Goal: Information Seeking & Learning: Find specific fact

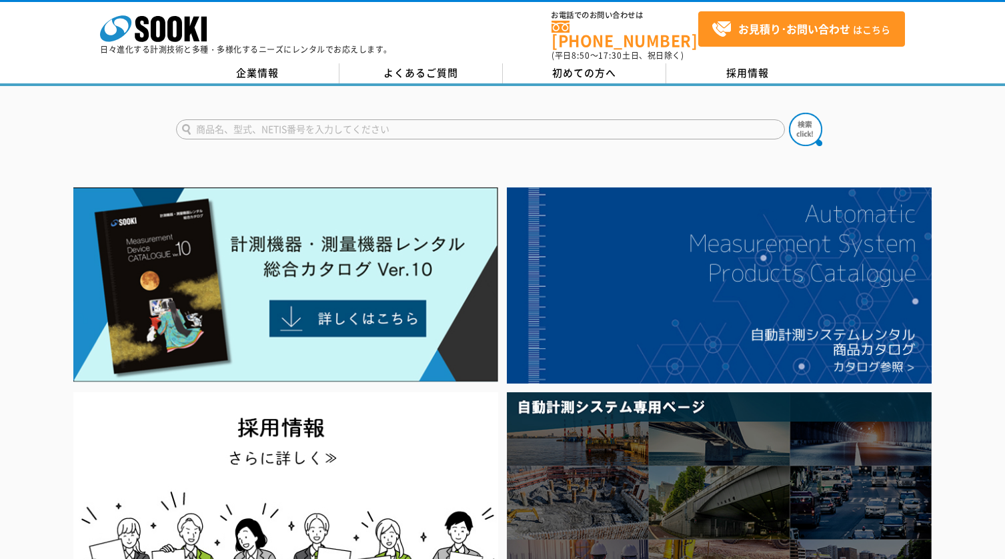
click at [529, 119] on input "text" at bounding box center [480, 129] width 609 height 20
paste input "■ Testo 175 T1"
click at [329, 119] on input "■ Testo 175 T1" at bounding box center [480, 129] width 609 height 20
type input "■ Testo 175"
click at [789, 113] on button at bounding box center [805, 129] width 33 height 33
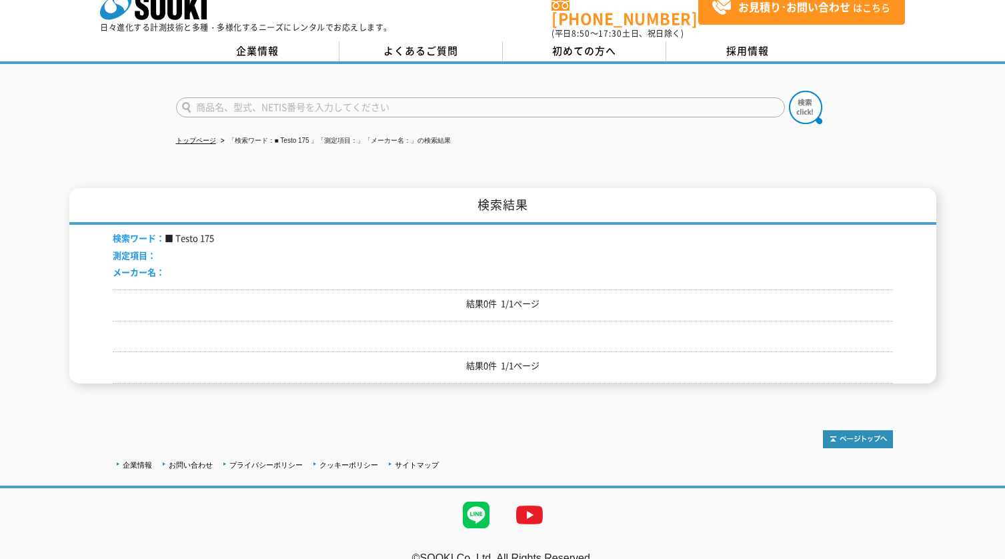
scroll to position [35, 0]
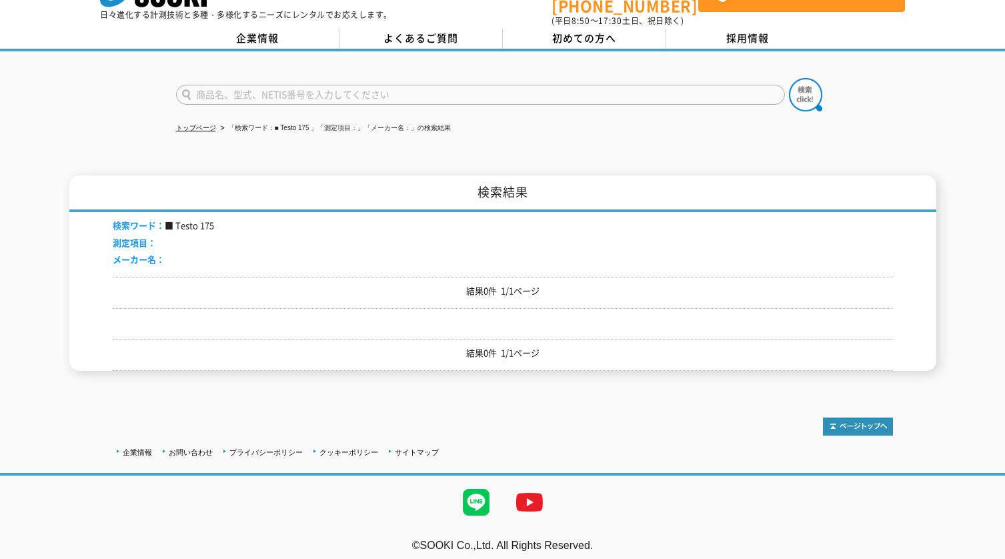
click at [509, 288] on p "結果0件 1/1ページ" at bounding box center [503, 291] width 780 height 14
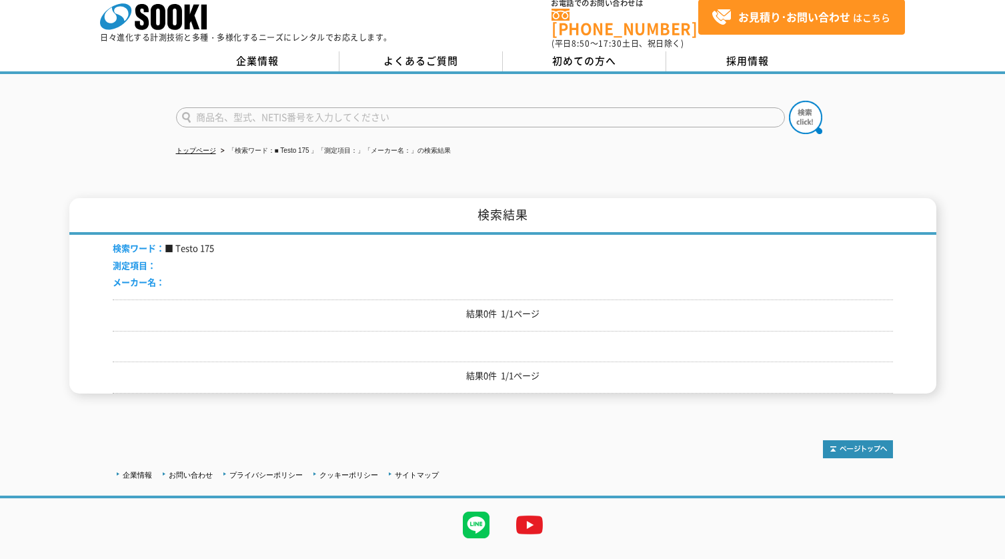
scroll to position [0, 0]
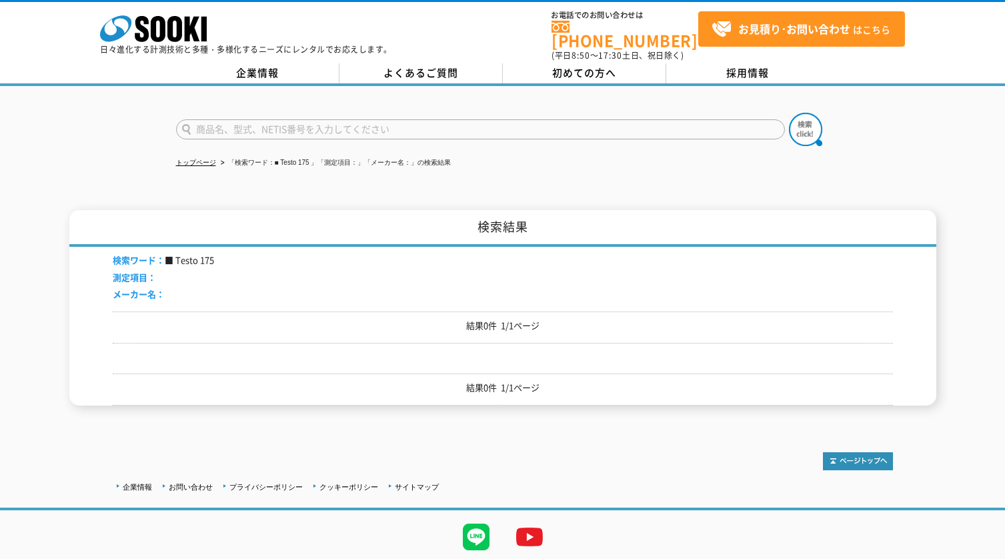
click at [226, 126] on input "text" at bounding box center [480, 129] width 609 height 20
type input "て"
type input "testo175"
click at [802, 124] on img at bounding box center [805, 129] width 33 height 33
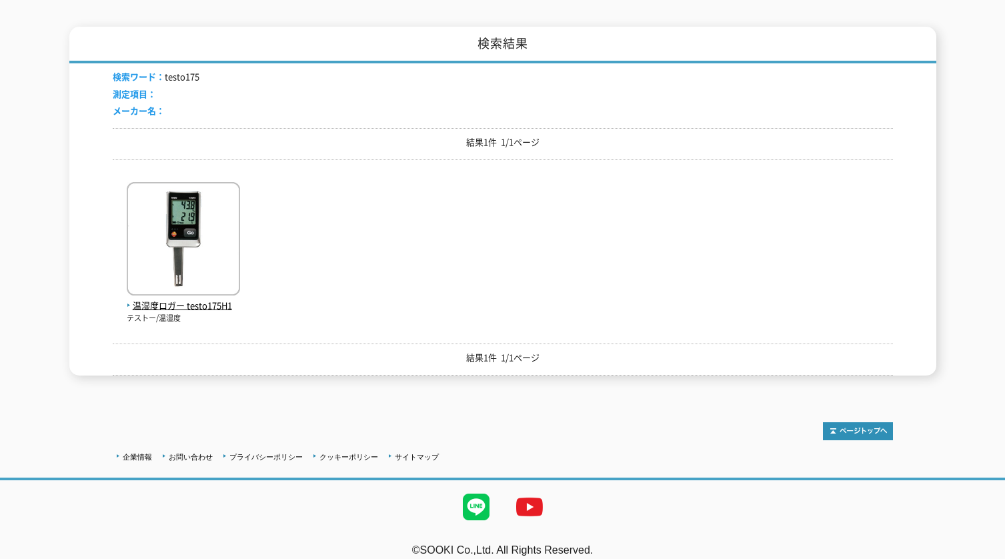
scroll to position [188, 0]
